Goal: Task Accomplishment & Management: Use online tool/utility

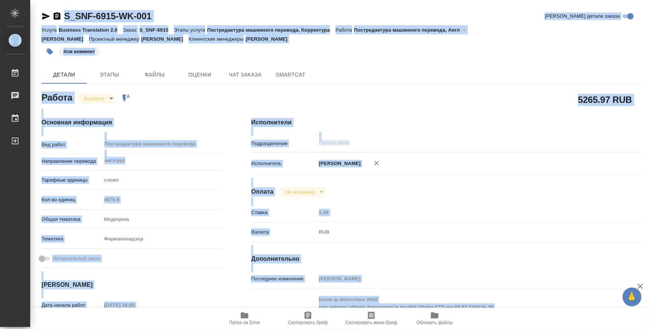
scroll to position [281, 0]
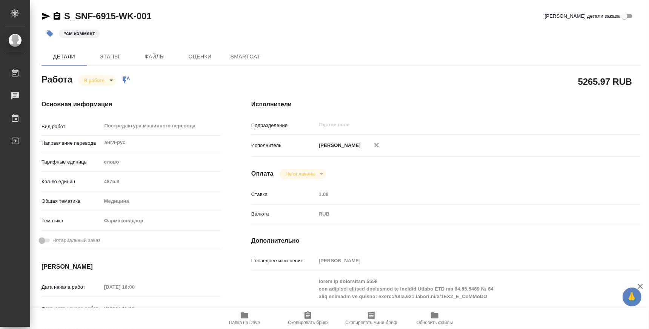
type textarea "x"
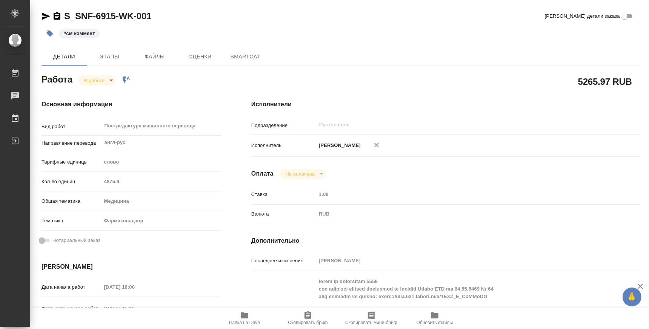
type textarea "x"
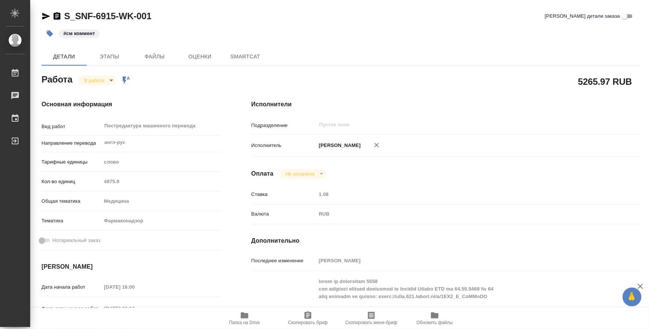
type textarea "x"
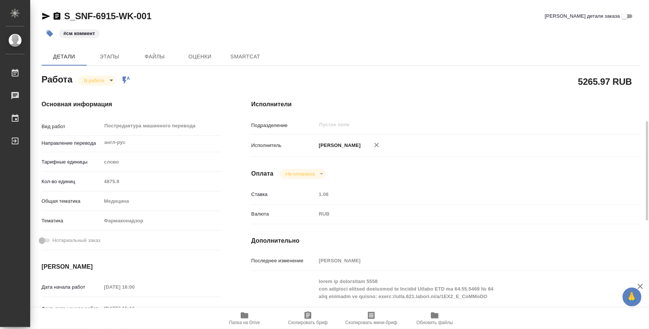
scroll to position [141, 0]
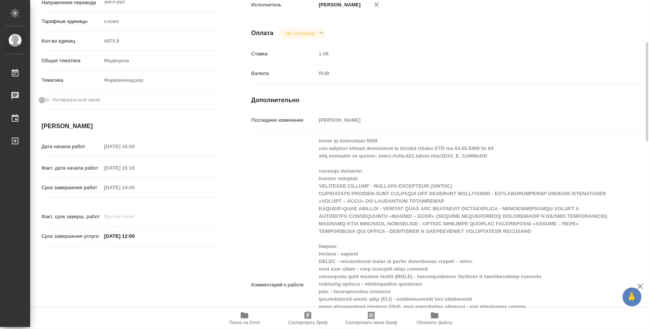
type textarea "x"
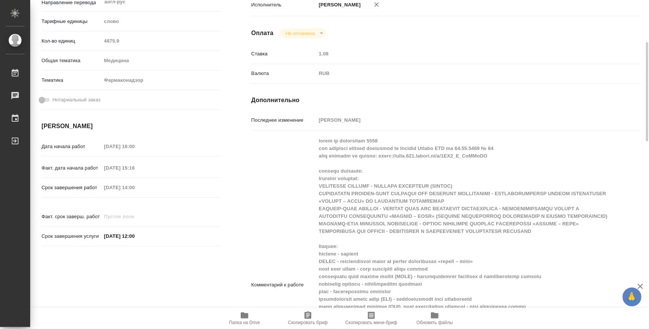
type textarea "x"
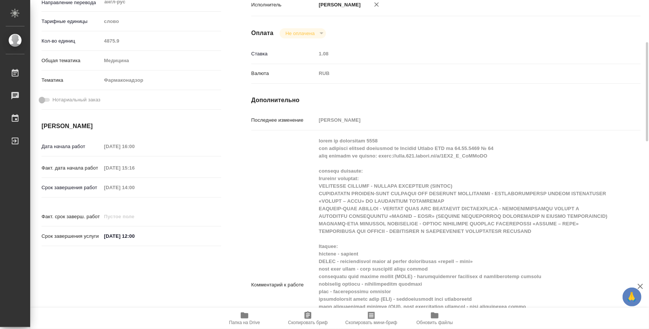
type textarea "x"
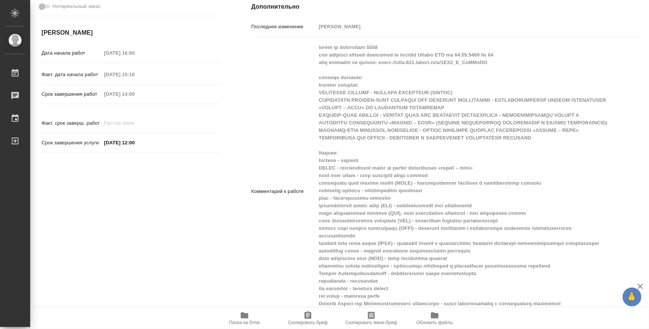
scroll to position [45, 0]
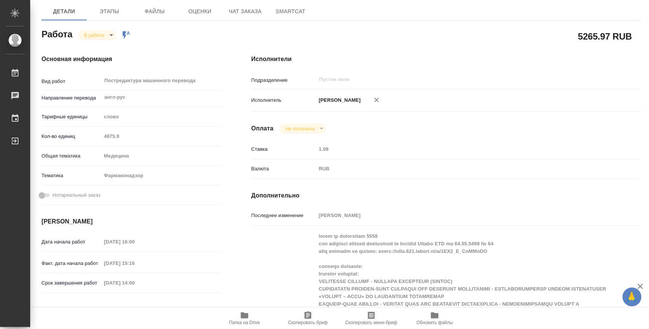
type textarea "x"
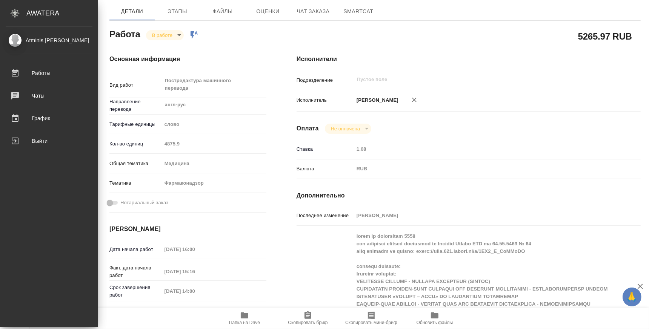
type textarea "x"
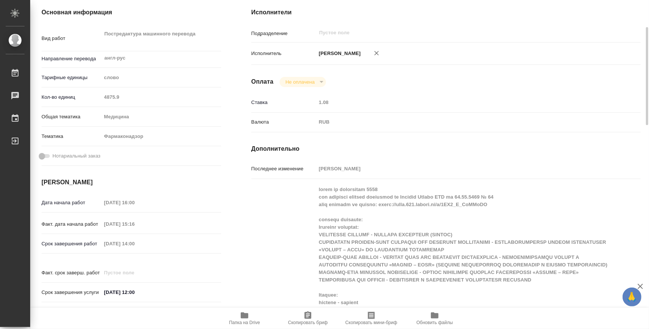
scroll to position [139, 0]
